Goal: Task Accomplishment & Management: Manage account settings

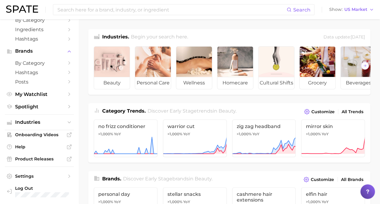
scroll to position [33, 0]
click at [27, 176] on span "Settings" at bounding box center [39, 175] width 48 height 5
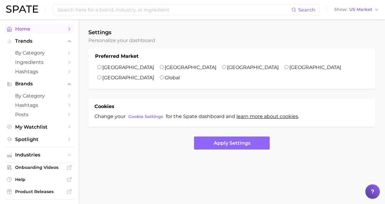
click at [23, 30] on span "Home" at bounding box center [39, 29] width 48 height 6
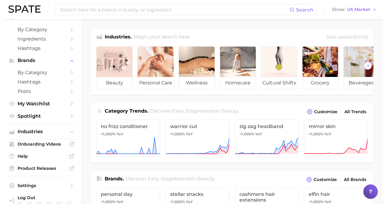
scroll to position [33, 0]
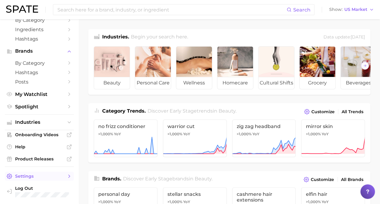
click at [24, 177] on span "Settings" at bounding box center [39, 175] width 48 height 5
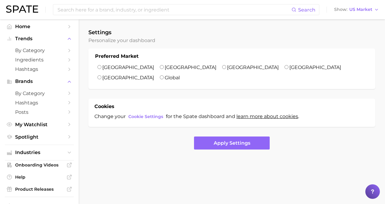
scroll to position [1, 0]
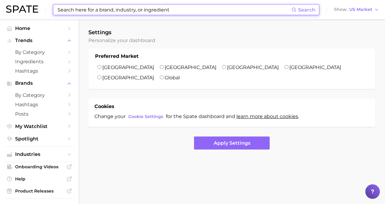
click at [229, 6] on input at bounding box center [174, 10] width 234 height 10
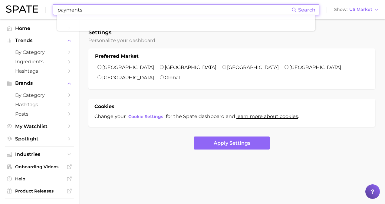
type input "payments"
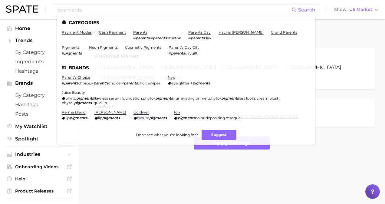
click at [342, 79] on form "Preferred Market United States United Kingdom France South Korea Japan Global C…" at bounding box center [231, 98] width 287 height 101
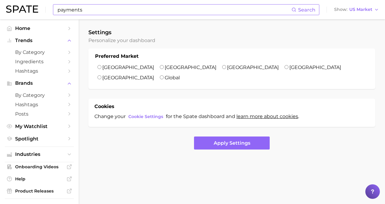
click at [125, 8] on input "payments" at bounding box center [174, 10] width 234 height 10
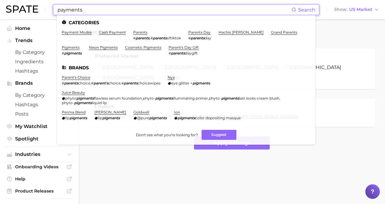
click at [350, 115] on div "Cookies Change your Cookie Settings for the Spate dashboard and learn more abou…" at bounding box center [231, 113] width 287 height 28
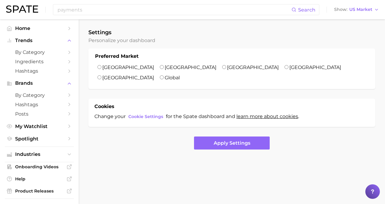
click at [373, 191] on icon at bounding box center [372, 191] width 2 height 2
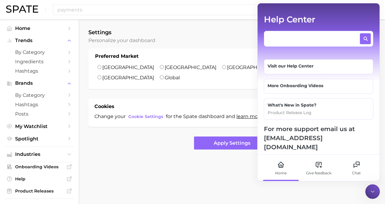
click at [304, 33] on textarea at bounding box center [313, 37] width 91 height 8
type textarea "invoice"
click at [364, 37] on icon at bounding box center [365, 38] width 5 height 5
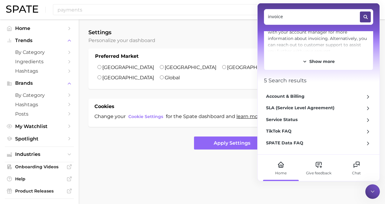
scroll to position [51, 0]
click at [297, 95] on div "Account & Billing" at bounding box center [285, 96] width 38 height 6
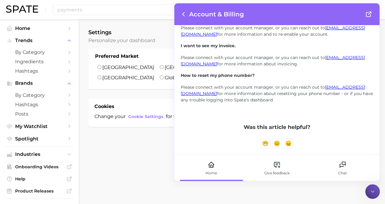
scroll to position [0, 0]
